Goal: Information Seeking & Learning: Check status

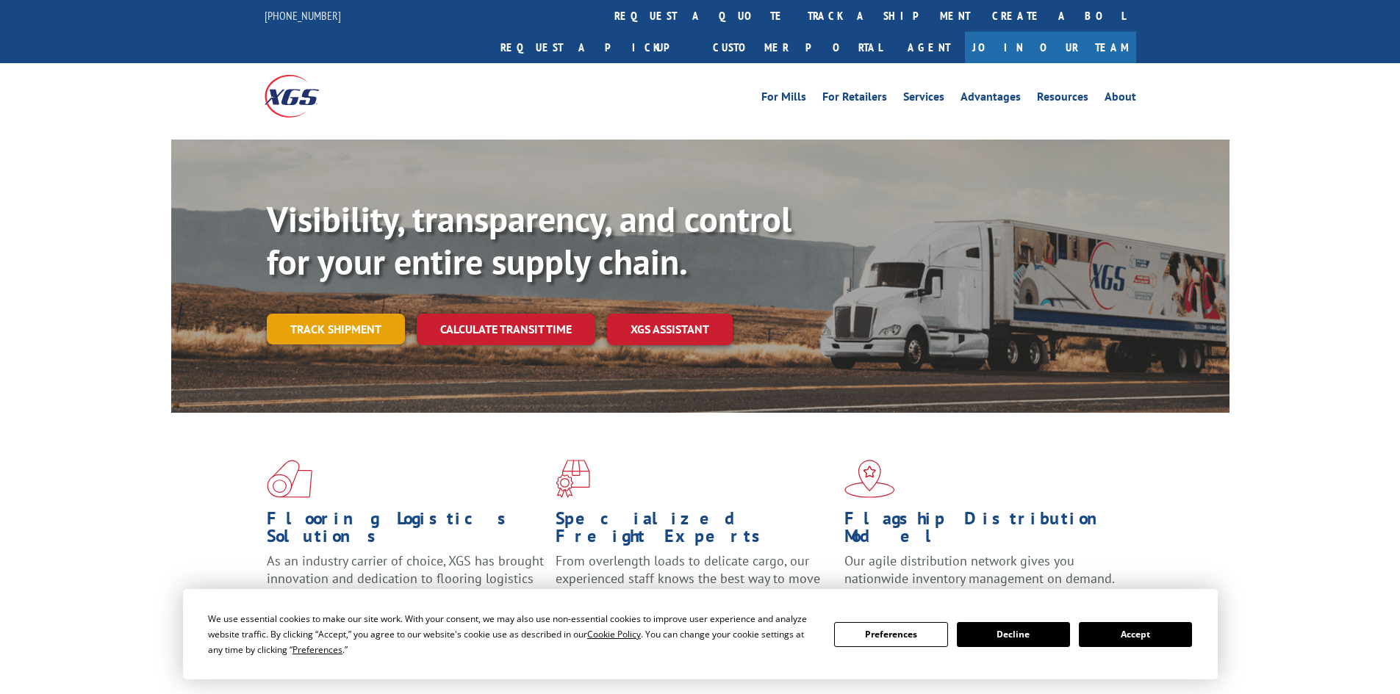
click at [339, 314] on link "Track shipment" at bounding box center [336, 329] width 138 height 31
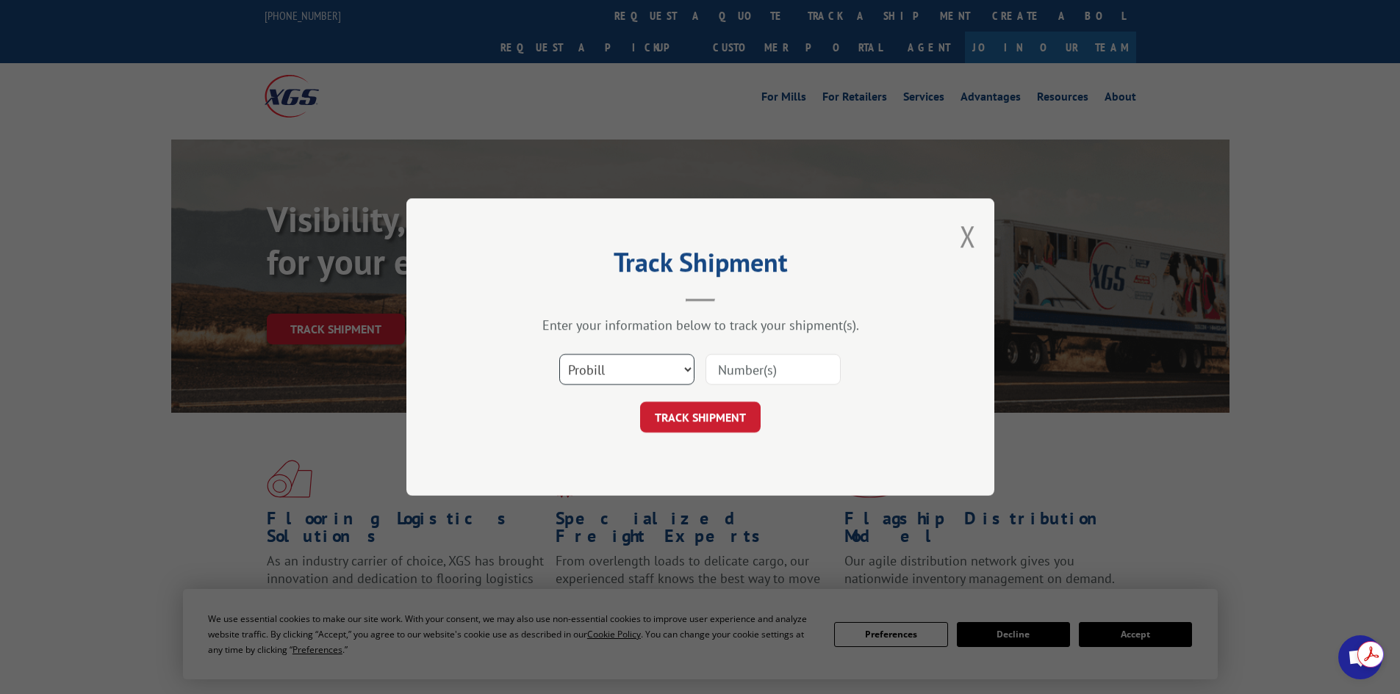
click at [614, 375] on select "Select category... Probill BOL PO" at bounding box center [626, 369] width 135 height 31
select select "bol"
click at [559, 354] on select "Select category... Probill BOL PO" at bounding box center [626, 369] width 135 height 31
click at [741, 375] on input at bounding box center [772, 369] width 135 height 31
type input "5702856"
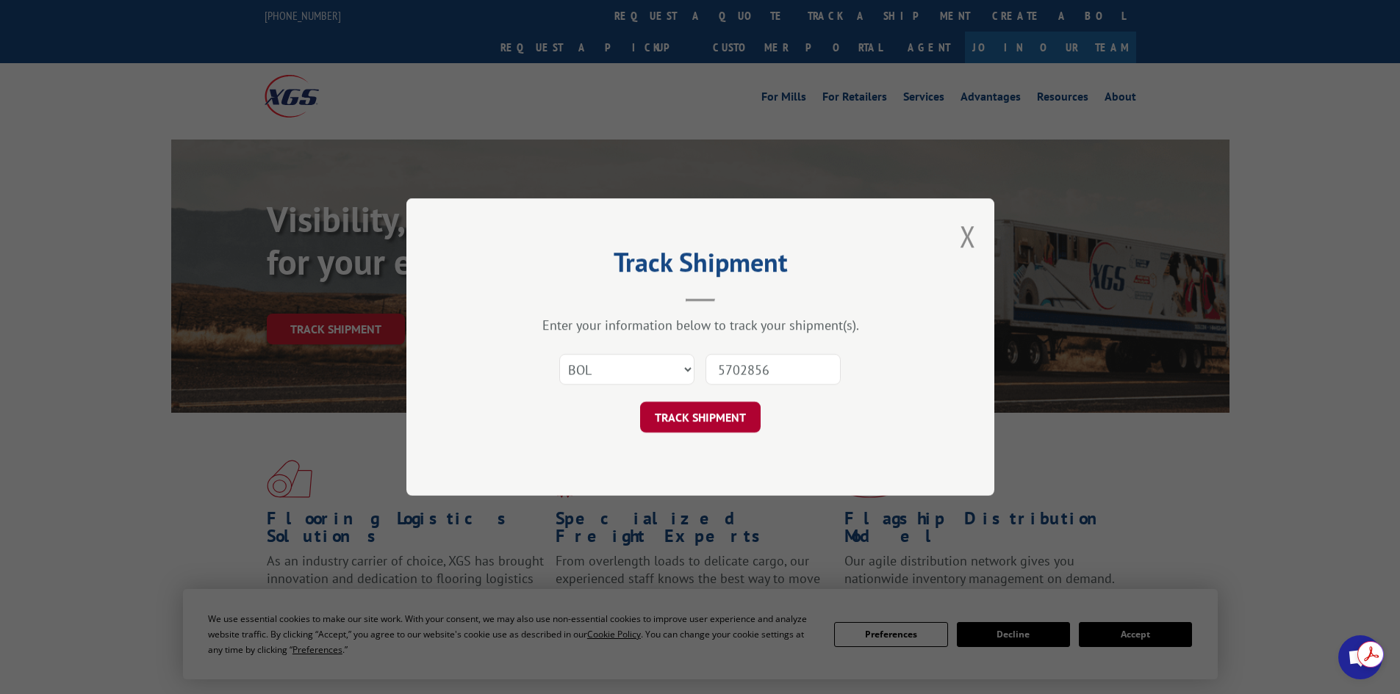
click at [710, 420] on button "TRACK SHIPMENT" at bounding box center [700, 417] width 121 height 31
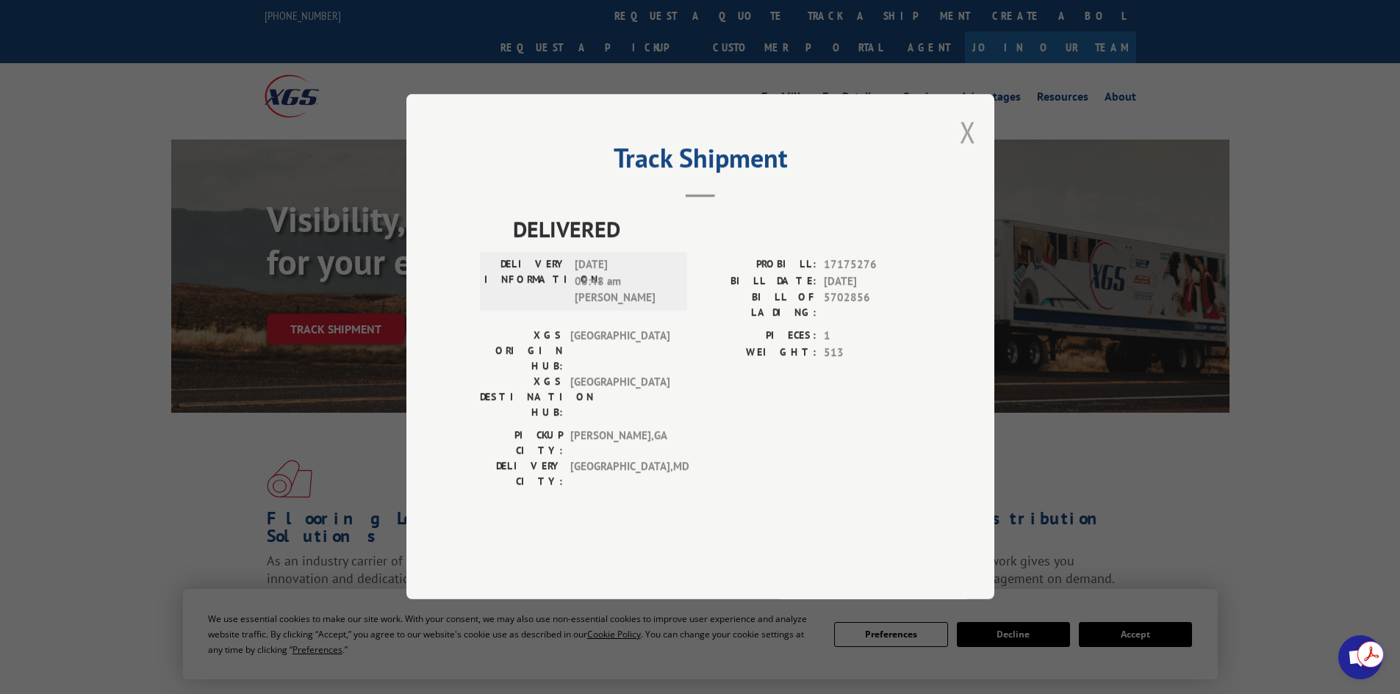
click at [968, 151] on button "Close modal" at bounding box center [968, 131] width 16 height 39
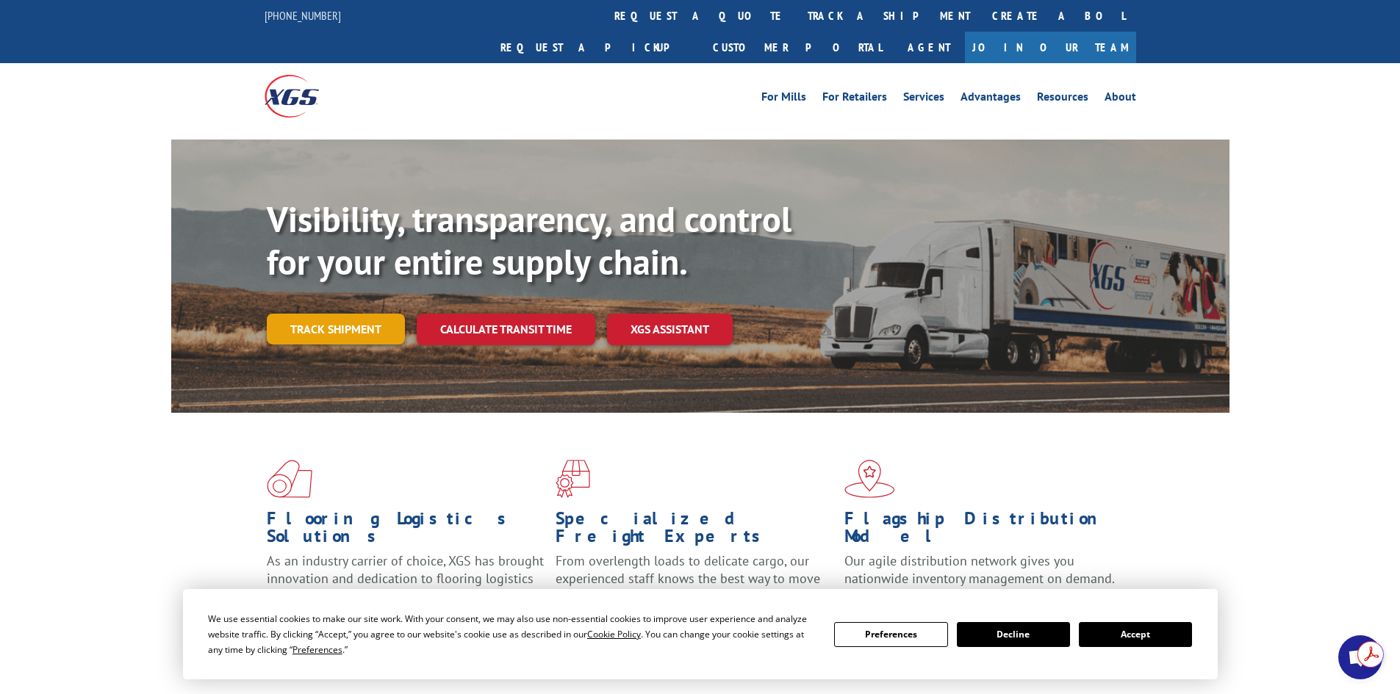
click at [349, 314] on link "Track shipment" at bounding box center [336, 329] width 138 height 31
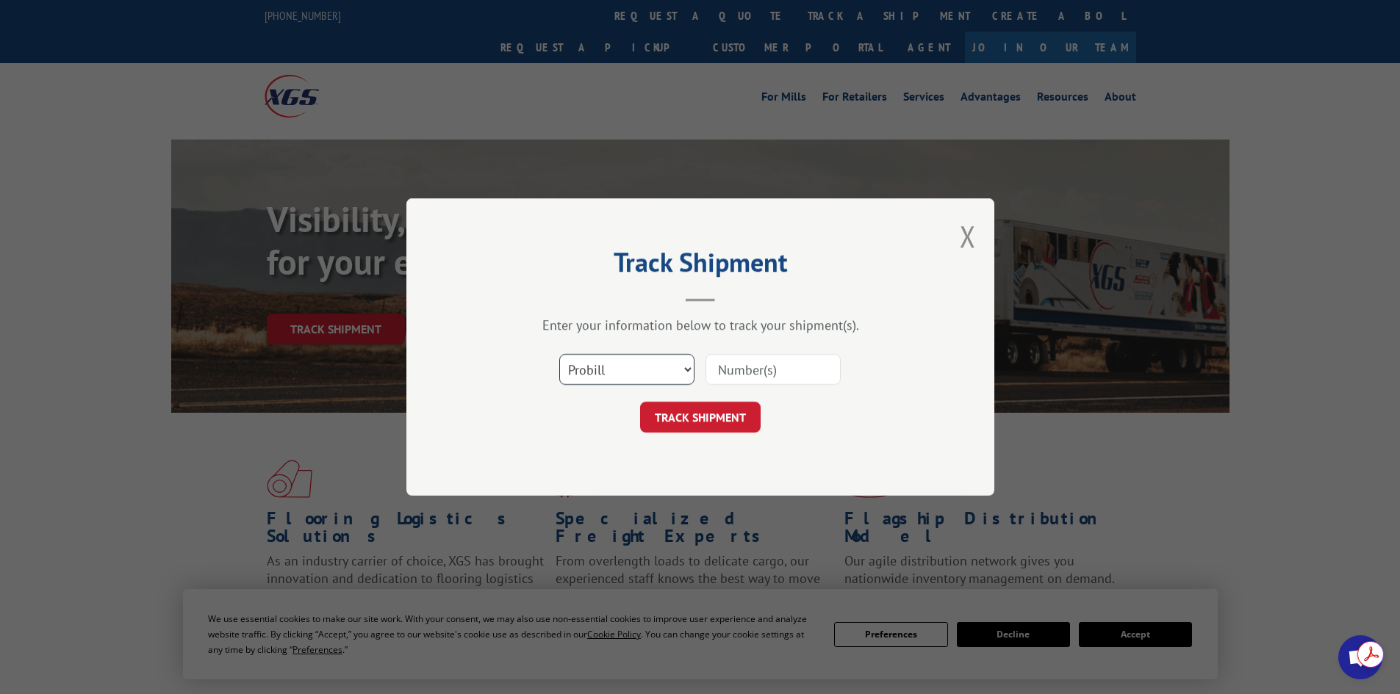
click at [669, 364] on select "Select category... Probill BOL PO" at bounding box center [626, 369] width 135 height 31
select select "bol"
click at [559, 354] on select "Select category... Probill BOL PO" at bounding box center [626, 369] width 135 height 31
click at [727, 373] on input at bounding box center [772, 369] width 135 height 31
type input "5702856"
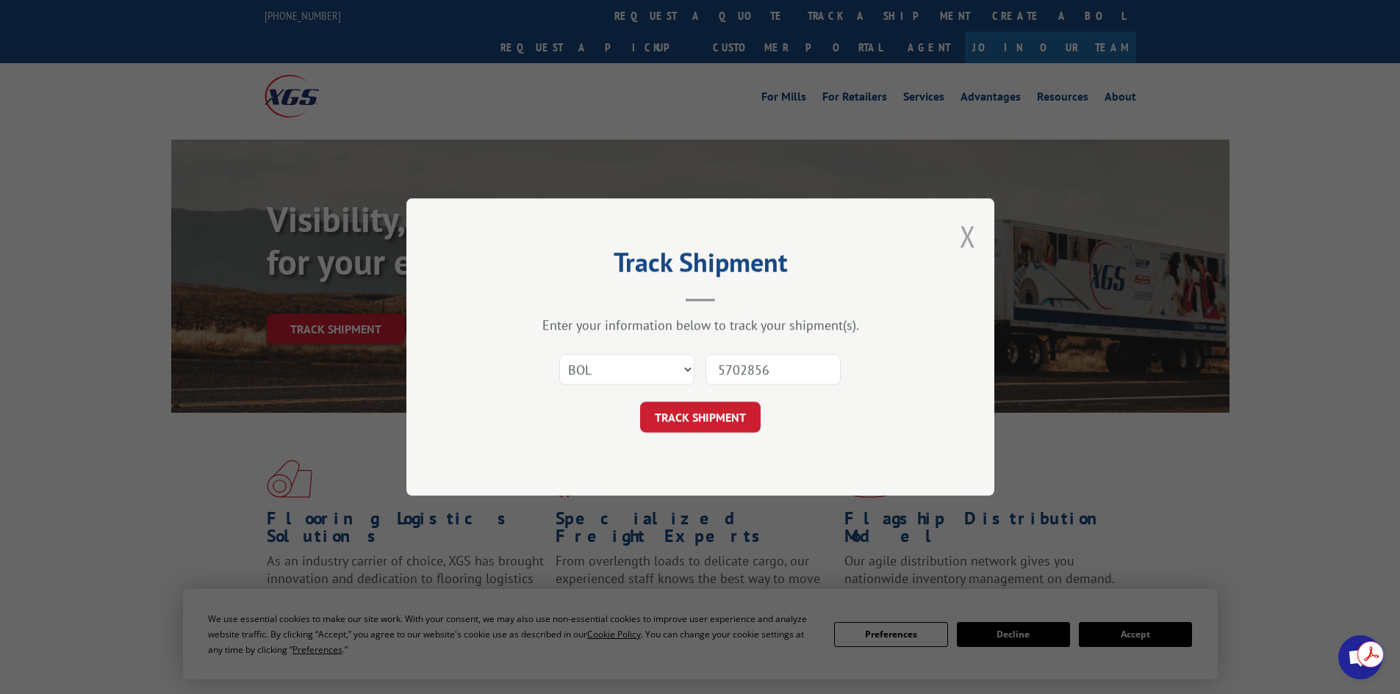
click at [974, 242] on button "Close modal" at bounding box center [968, 236] width 16 height 39
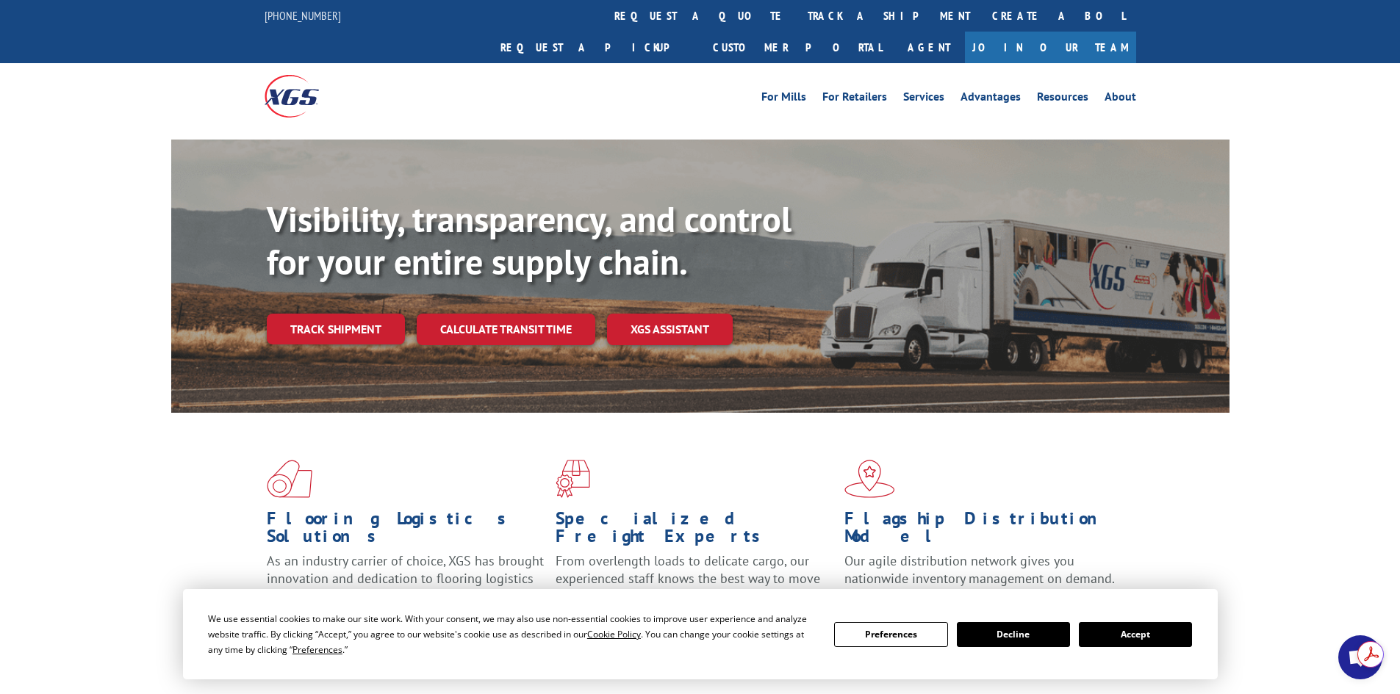
click at [383, 314] on link "Track shipment" at bounding box center [336, 329] width 138 height 31
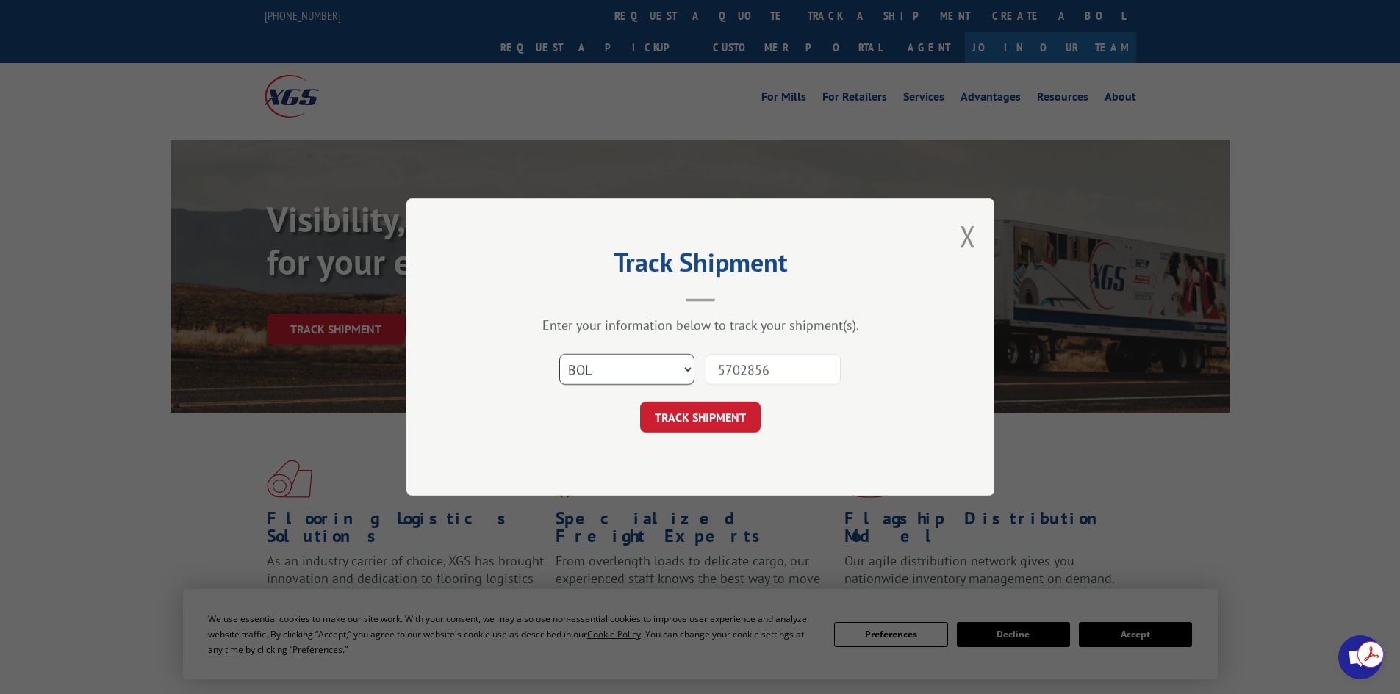
click at [586, 370] on select "Select category... Probill BOL PO" at bounding box center [626, 369] width 135 height 31
click at [559, 354] on select "Select category... Probill BOL PO" at bounding box center [626, 369] width 135 height 31
click at [685, 366] on select "Select category... Probill BOL PO" at bounding box center [626, 369] width 135 height 31
click at [559, 354] on select "Select category... Probill BOL PO" at bounding box center [626, 369] width 135 height 31
click at [738, 368] on input "5702856" at bounding box center [772, 369] width 135 height 31
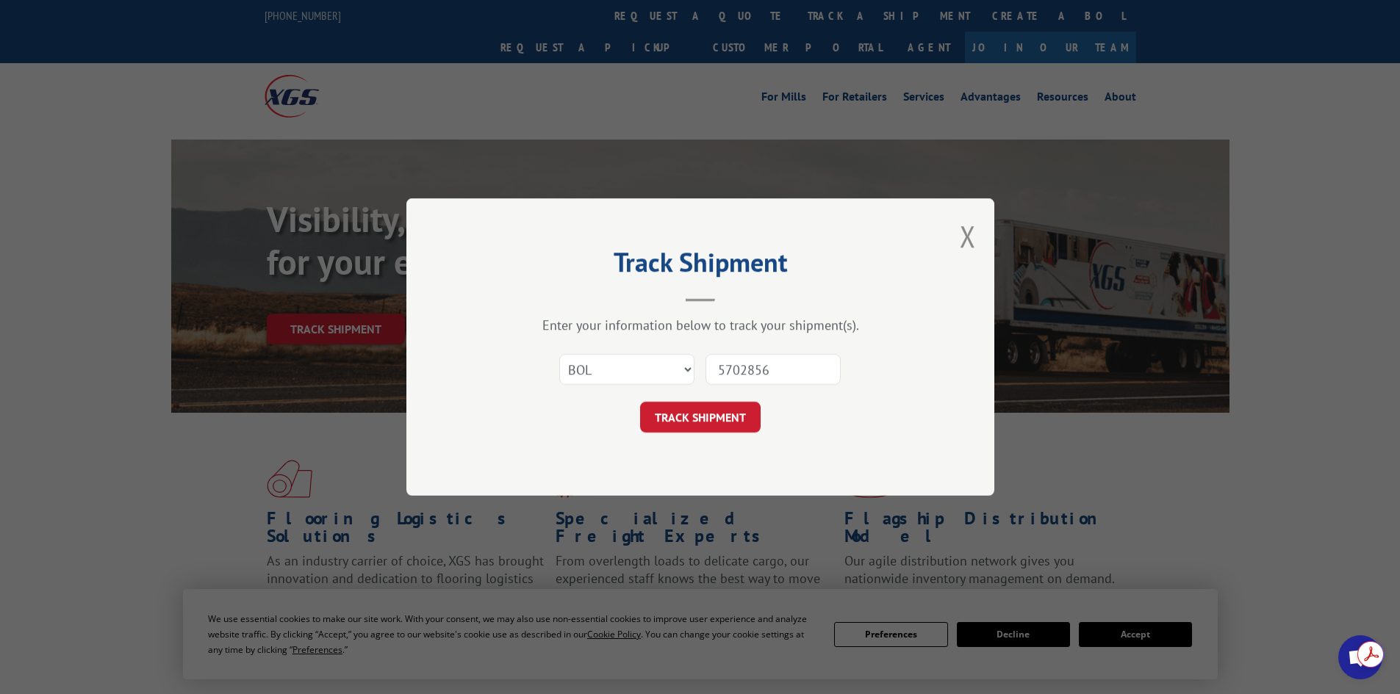
drag, startPoint x: 778, startPoint y: 368, endPoint x: 689, endPoint y: 375, distance: 89.2
click at [689, 375] on div "Select category... Probill BOL PO 5702856" at bounding box center [700, 369] width 441 height 48
click at [738, 366] on input at bounding box center [772, 369] width 135 height 31
type input "54400390"
click at [705, 425] on button "TRACK SHIPMENT" at bounding box center [700, 417] width 121 height 31
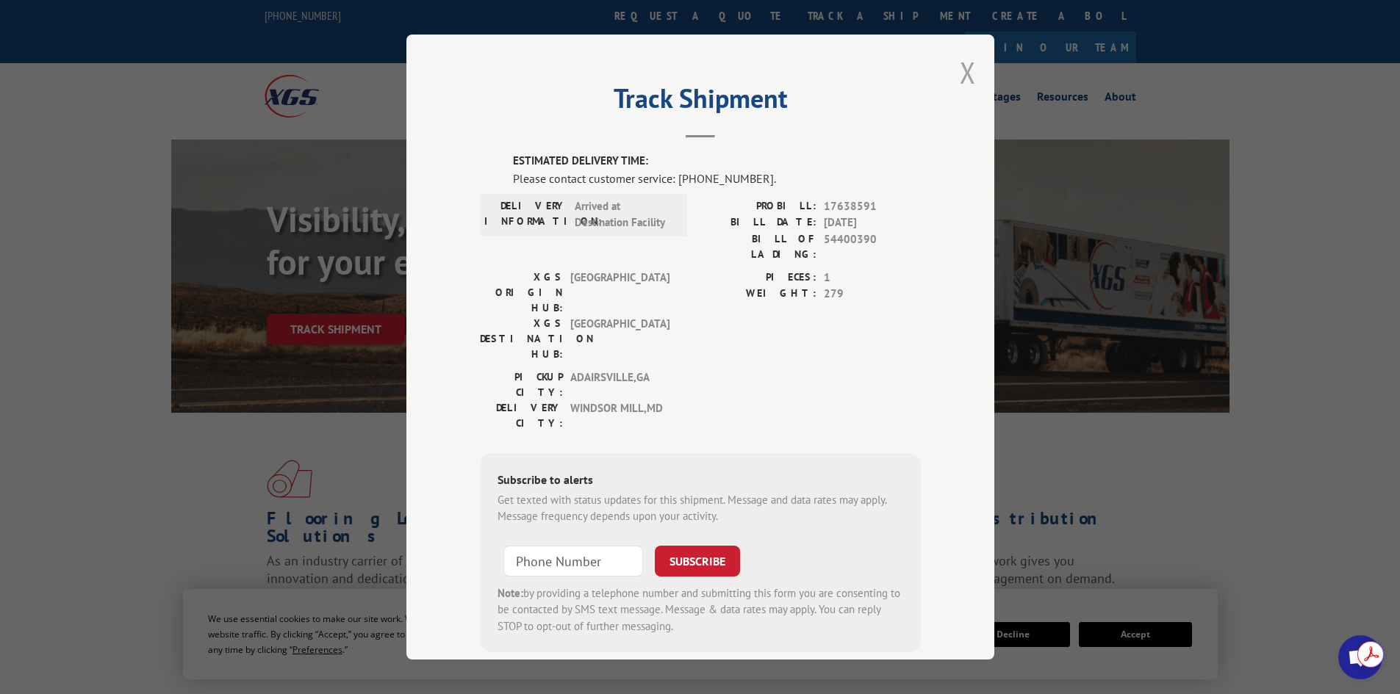
click at [961, 67] on button "Close modal" at bounding box center [968, 72] width 16 height 39
